Goal: Information Seeking & Learning: Learn about a topic

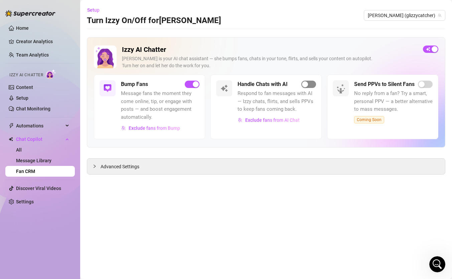
click at [308, 83] on span "button" at bounding box center [308, 84] width 15 height 7
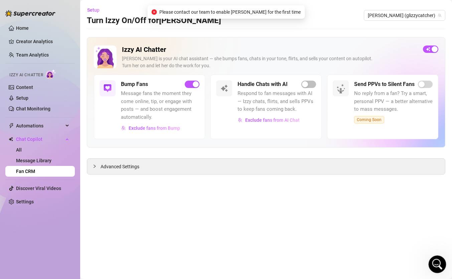
click at [433, 261] on icon "Open Intercom Messenger" at bounding box center [436, 263] width 11 height 11
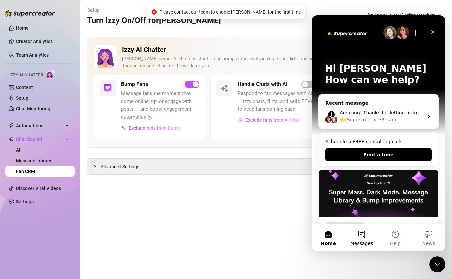
click at [367, 235] on button "Messages" at bounding box center [361, 237] width 33 height 27
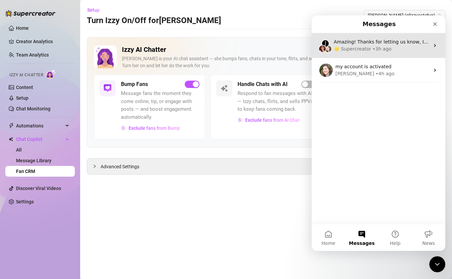
click at [378, 46] on div "• 3h ago" at bounding box center [382, 48] width 19 height 7
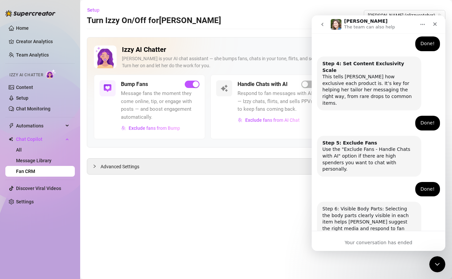
scroll to position [419, 0]
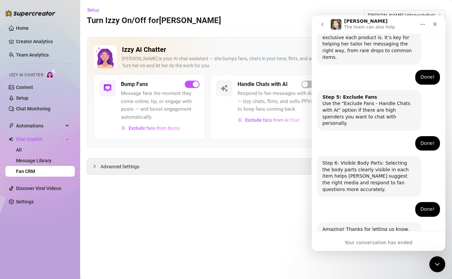
click at [323, 25] on icon "go back" at bounding box center [322, 24] width 2 height 3
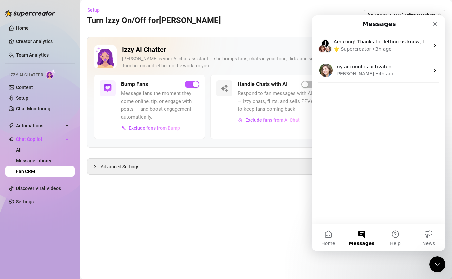
scroll to position [0, 0]
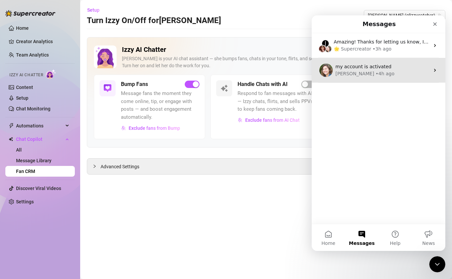
click at [376, 80] on div "my account is activated [PERSON_NAME] • 4h ago" at bounding box center [379, 70] width 134 height 25
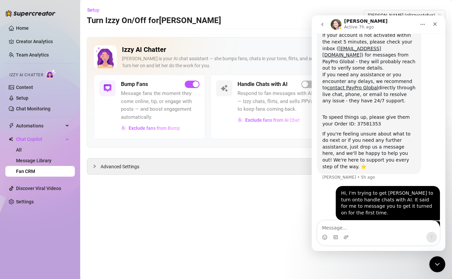
scroll to position [131, 0]
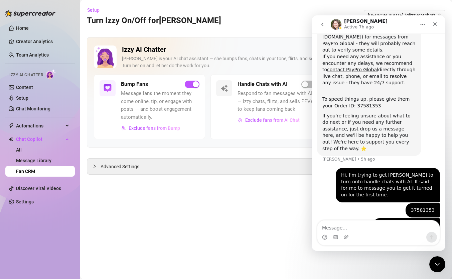
click at [324, 26] on icon "go back" at bounding box center [322, 24] width 5 height 5
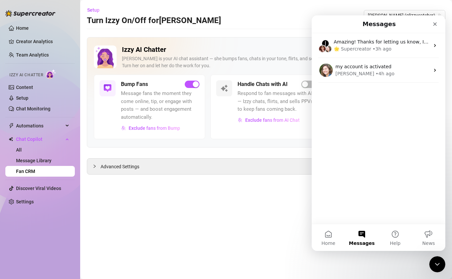
click at [360, 37] on div "J Amazing! Thanks for letting us know, I’ll review your bio now and make sure e…" at bounding box center [379, 45] width 134 height 25
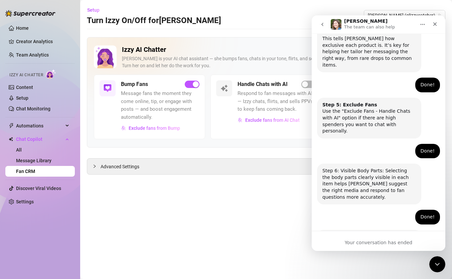
scroll to position [419, 0]
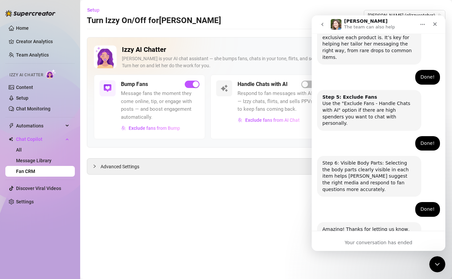
click at [330, 26] on div "[PERSON_NAME] The team can also help" at bounding box center [378, 24] width 125 height 13
click at [328, 23] on button "go back" at bounding box center [322, 24] width 13 height 13
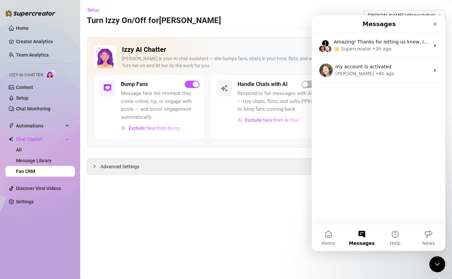
click at [342, 21] on div "Messages" at bounding box center [378, 24] width 125 height 12
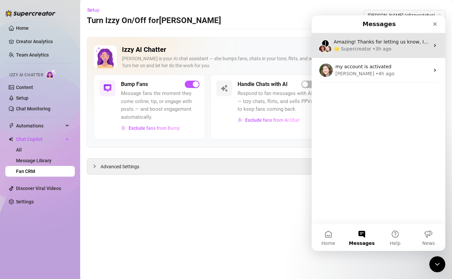
click at [336, 45] on div "🌟 Supercreator" at bounding box center [352, 48] width 37 height 7
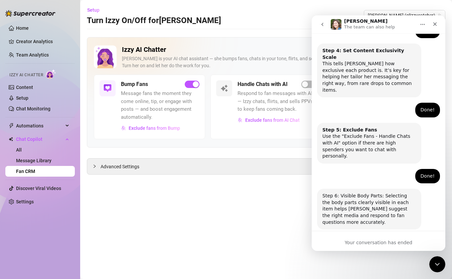
click at [345, 30] on p "The team can also help" at bounding box center [369, 27] width 51 height 7
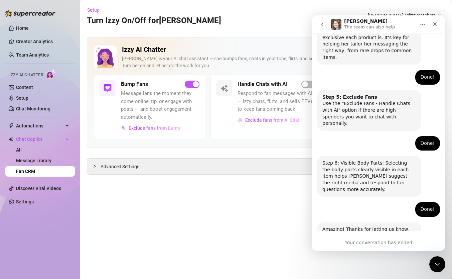
click at [344, 21] on h1 "[PERSON_NAME]" at bounding box center [365, 21] width 43 height 5
click at [330, 156] on div "Step 6: Visible Body Parts: Selecting the body parts clearly visible in each it…" at bounding box center [378, 179] width 123 height 46
click at [323, 25] on icon "go back" at bounding box center [322, 24] width 2 height 3
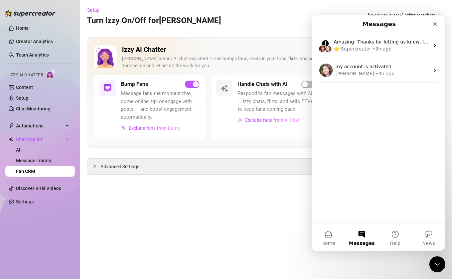
scroll to position [0, 0]
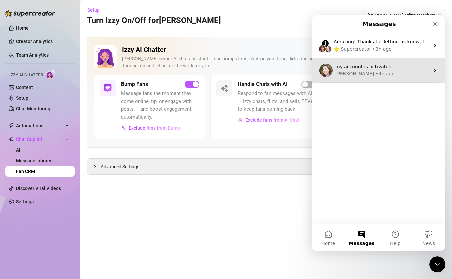
click at [376, 70] on div "• 4h ago" at bounding box center [385, 73] width 19 height 7
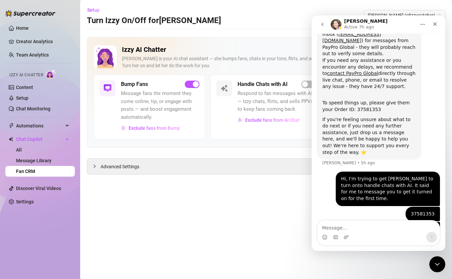
scroll to position [131, 0]
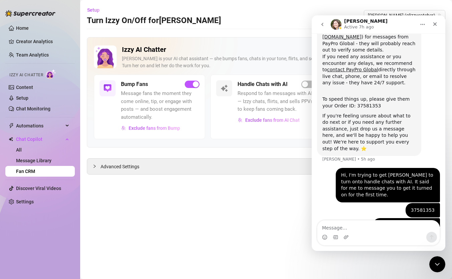
click at [219, 243] on main "Setup Turn Izzy On/Off for [PERSON_NAME] (glizzycatcher) Izzy AI Chatter [PERSO…" at bounding box center [266, 139] width 372 height 279
click at [433, 24] on icon "Close" at bounding box center [434, 23] width 5 height 5
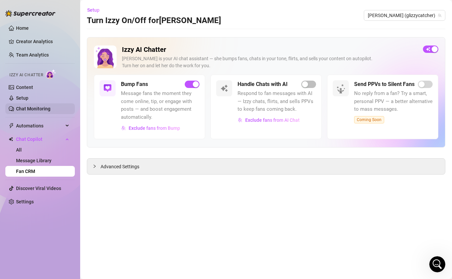
click at [37, 108] on link "Chat Monitoring" at bounding box center [33, 108] width 34 height 5
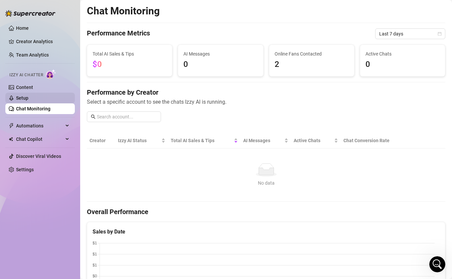
click at [28, 95] on link "Setup" at bounding box center [22, 97] width 12 height 5
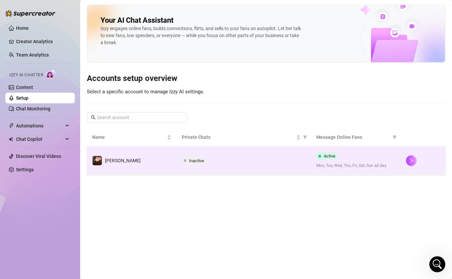
click at [195, 162] on span "Inactive" at bounding box center [196, 160] width 15 height 5
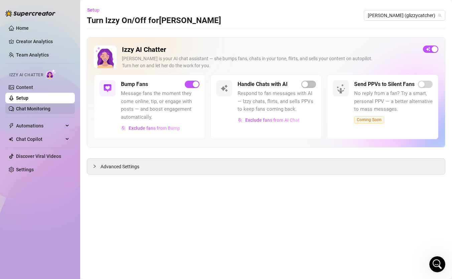
click at [27, 108] on link "Chat Monitoring" at bounding box center [33, 108] width 34 height 5
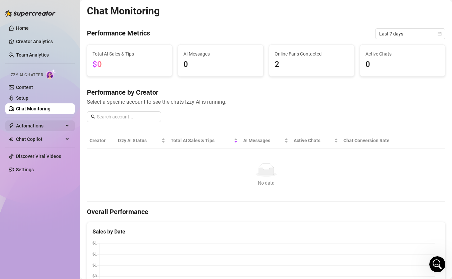
click at [38, 125] on span "Automations" at bounding box center [39, 125] width 47 height 11
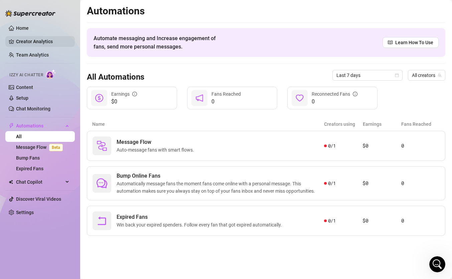
click at [34, 37] on link "Creator Analytics" at bounding box center [42, 41] width 53 height 11
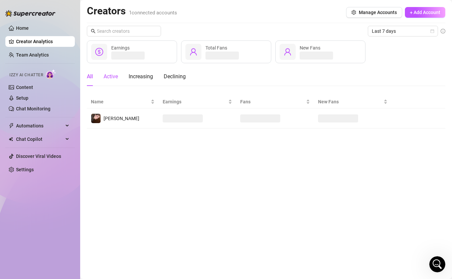
click at [117, 78] on div "Active" at bounding box center [111, 77] width 14 height 8
click at [89, 78] on div "All" at bounding box center [90, 77] width 6 height 8
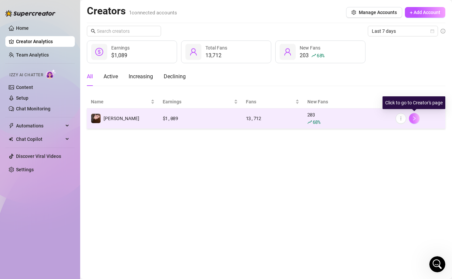
click at [416, 118] on icon "right" at bounding box center [414, 118] width 5 height 5
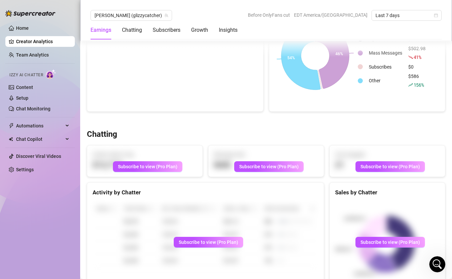
scroll to position [147, 0]
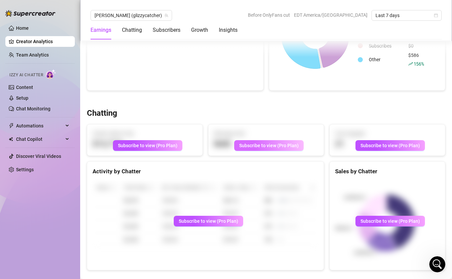
click at [275, 143] on span "Subscribe to view (Pro Plan)" at bounding box center [268, 145] width 59 height 5
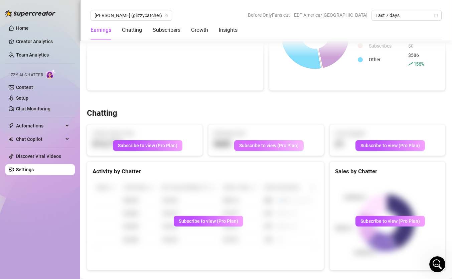
click at [275, 143] on span "Subscribe to view (Pro Plan)" at bounding box center [268, 145] width 59 height 5
